Goal: Task Accomplishment & Management: Understand process/instructions

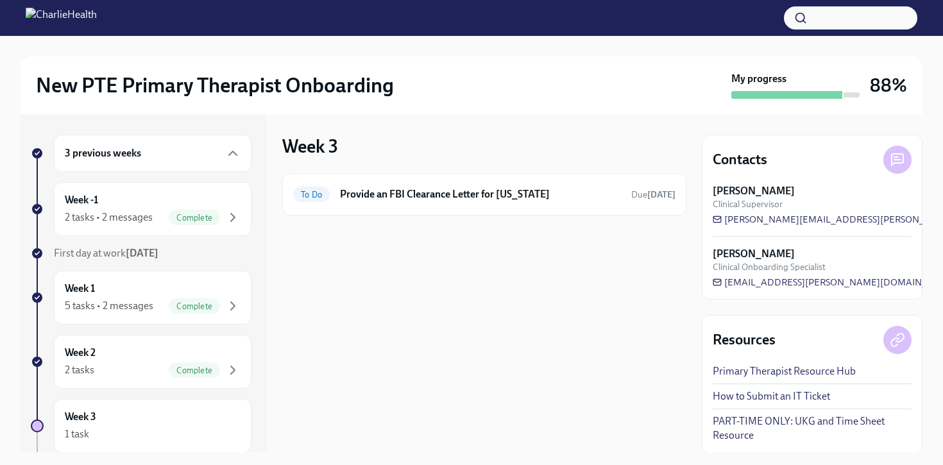
scroll to position [98, 0]
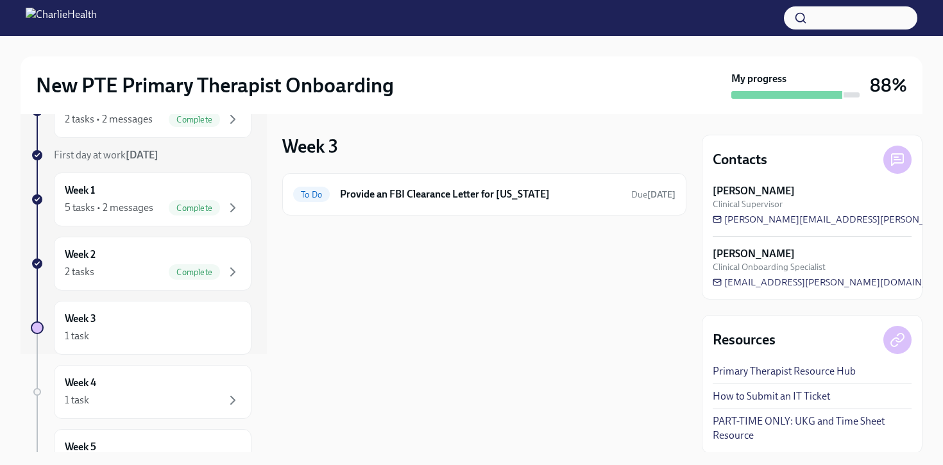
click at [424, 188] on h6 "Provide an FBI Clearance Letter for [US_STATE]" at bounding box center [480, 194] width 281 height 14
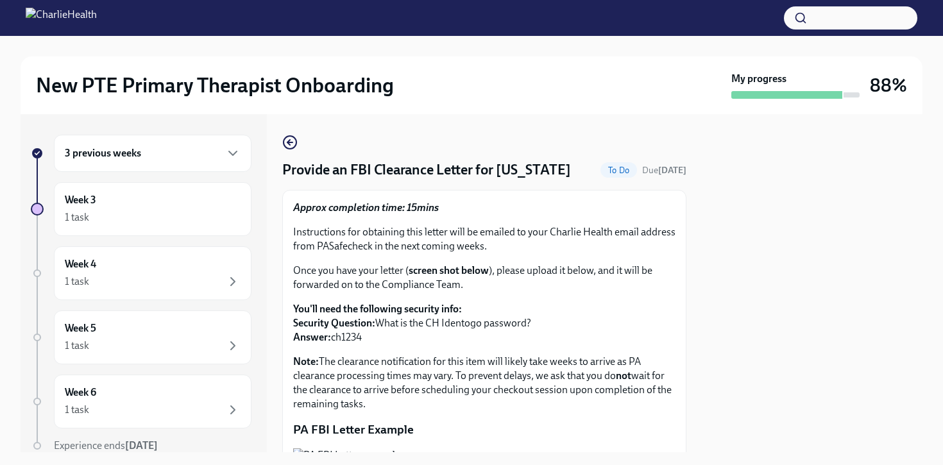
scroll to position [105, 0]
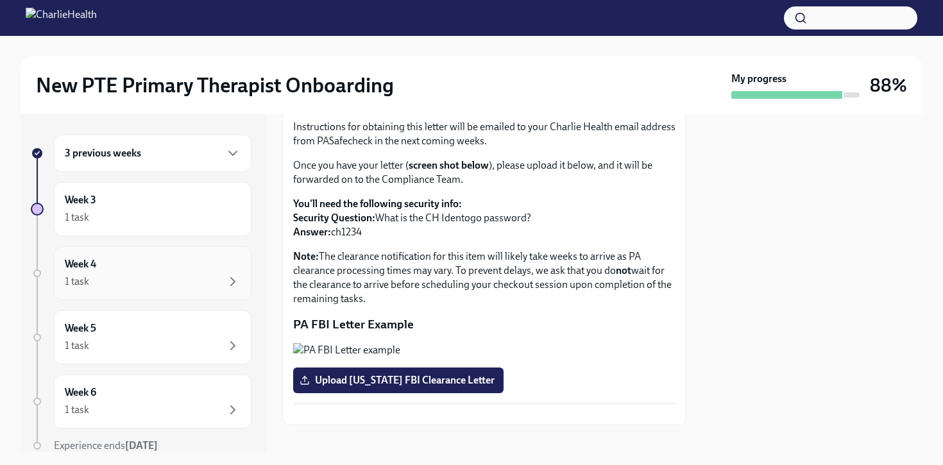
click at [212, 264] on div "Week 4 1 task" at bounding box center [153, 273] width 176 height 32
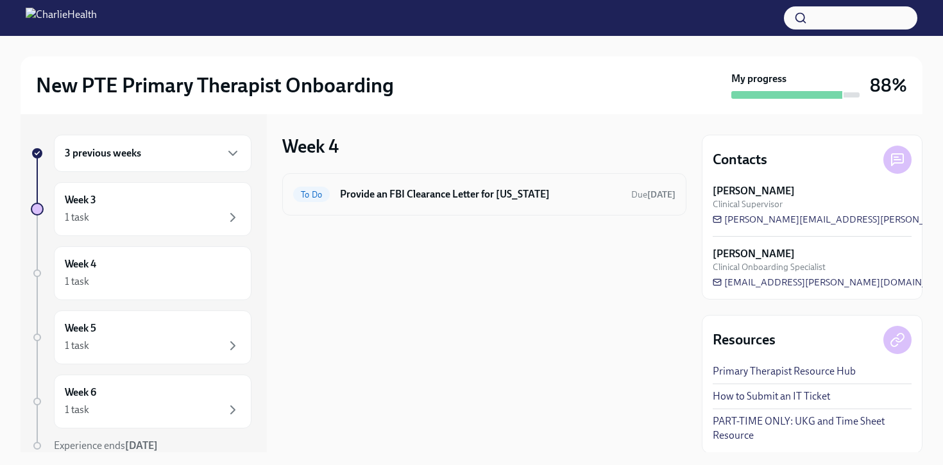
click at [566, 194] on h6 "Provide an FBI Clearance Letter for [US_STATE]" at bounding box center [480, 194] width 281 height 14
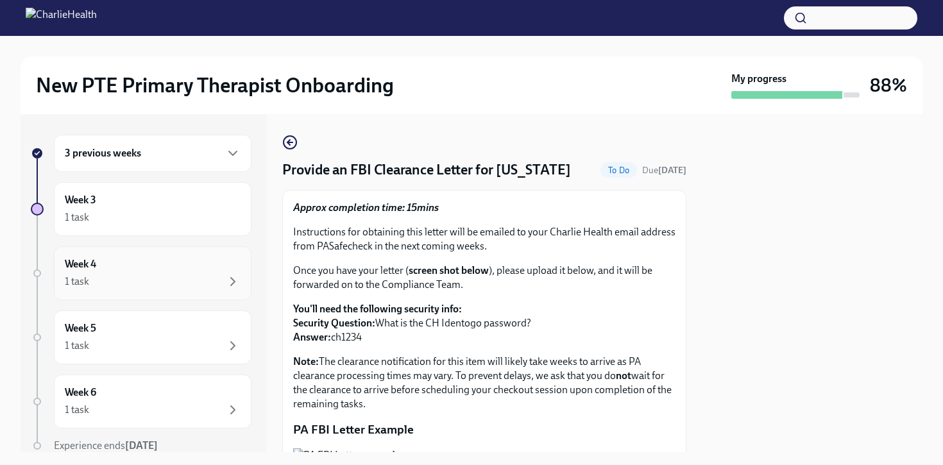
click at [174, 278] on div "1 task" at bounding box center [153, 281] width 176 height 15
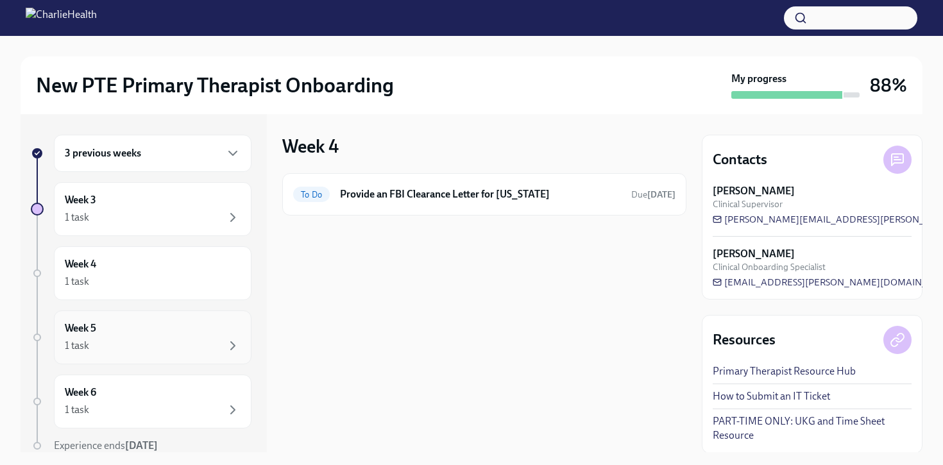
click at [181, 342] on div "1 task" at bounding box center [153, 345] width 176 height 15
click at [144, 396] on div "Week 6 1 task" at bounding box center [153, 401] width 176 height 32
